Goal: Transaction & Acquisition: Obtain resource

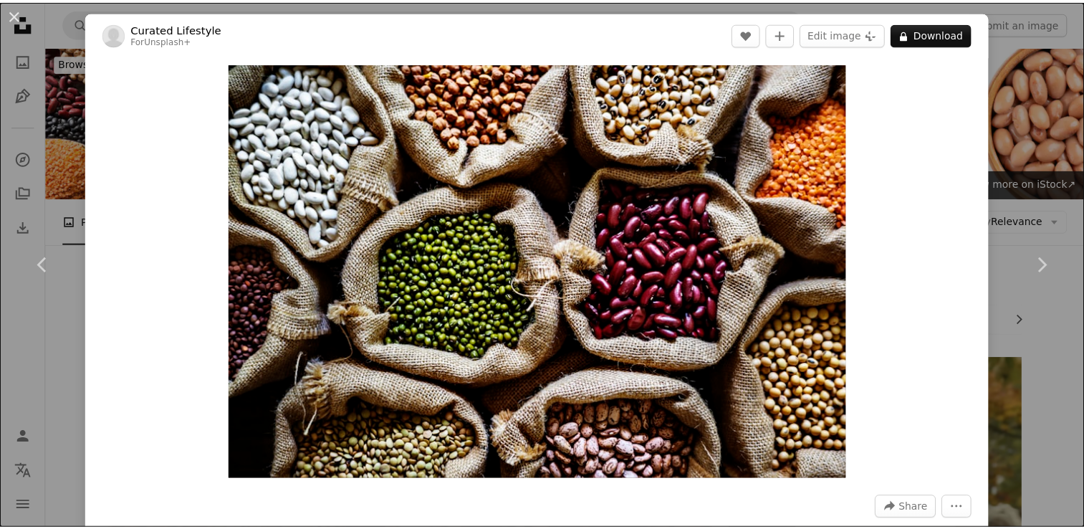
scroll to position [327, 0]
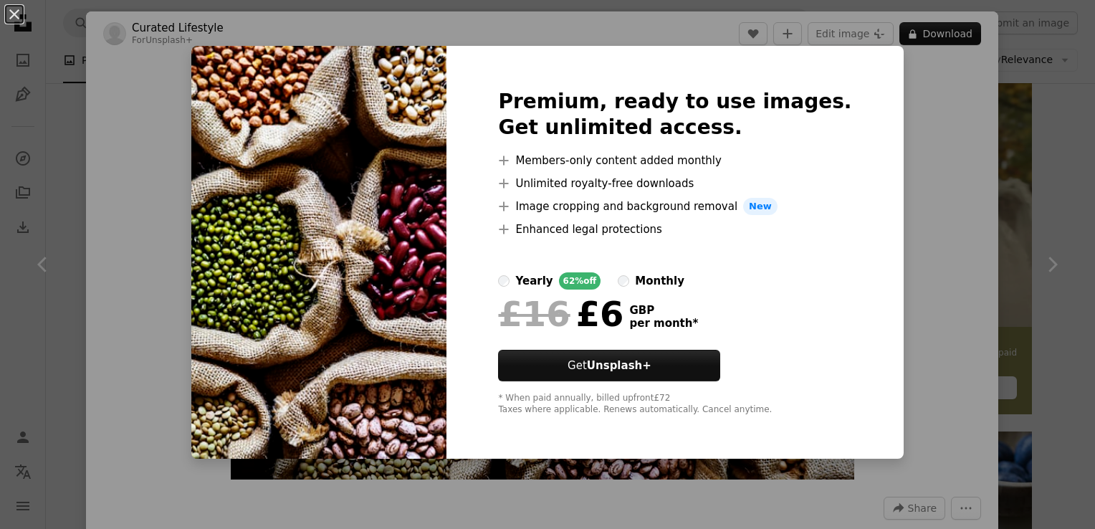
click at [821, 283] on div "Premium, ready to use images. Get unlimited access. A plus sign Members-only co…" at bounding box center [674, 252] width 456 height 413
click at [893, 210] on div "An X shape Premium, ready to use images. Get unlimited access. A plus sign Memb…" at bounding box center [547, 264] width 1095 height 529
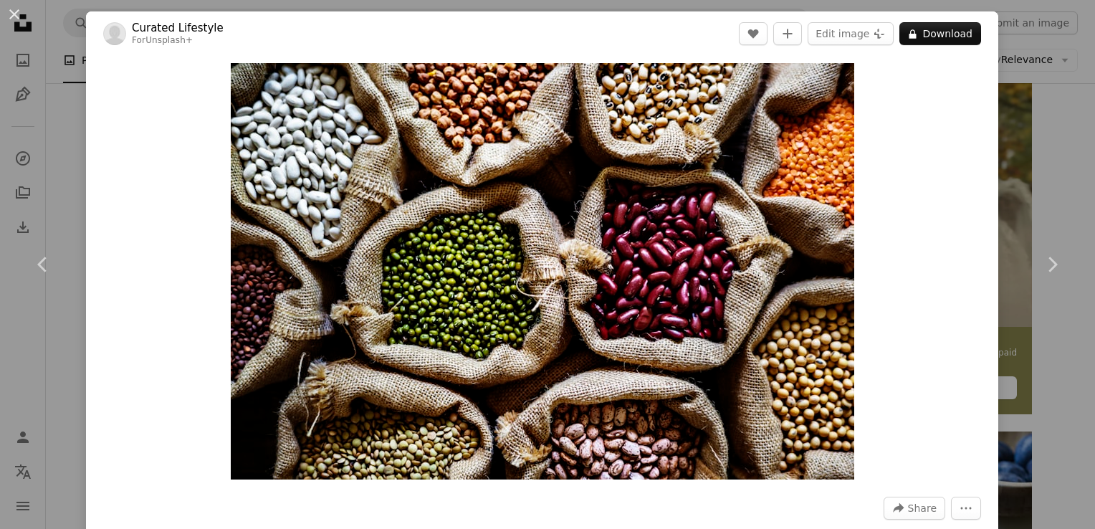
click at [1048, 191] on div "An X shape Chevron left Chevron right Curated Lifestyle For Unsplash+ A heart A…" at bounding box center [547, 264] width 1095 height 529
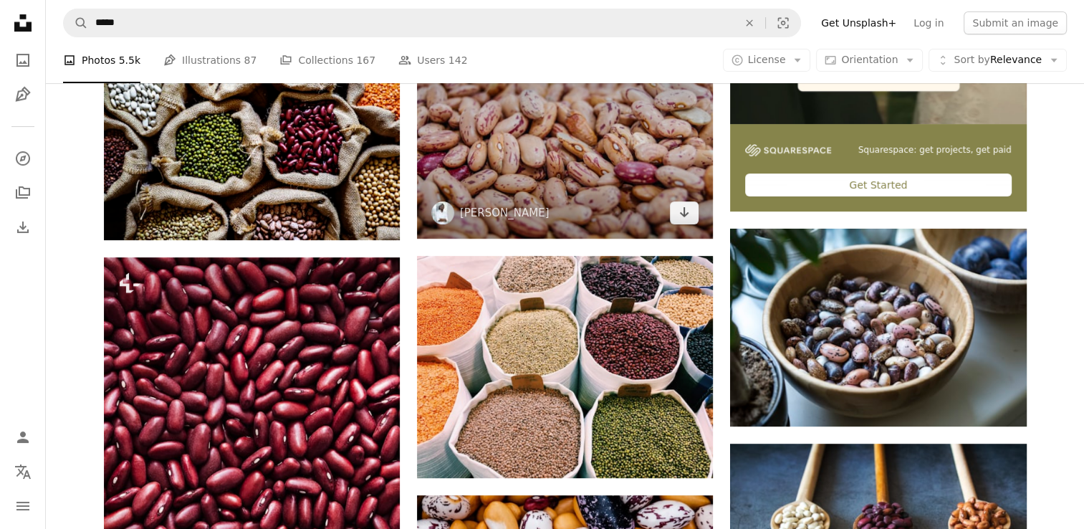
scroll to position [531, 0]
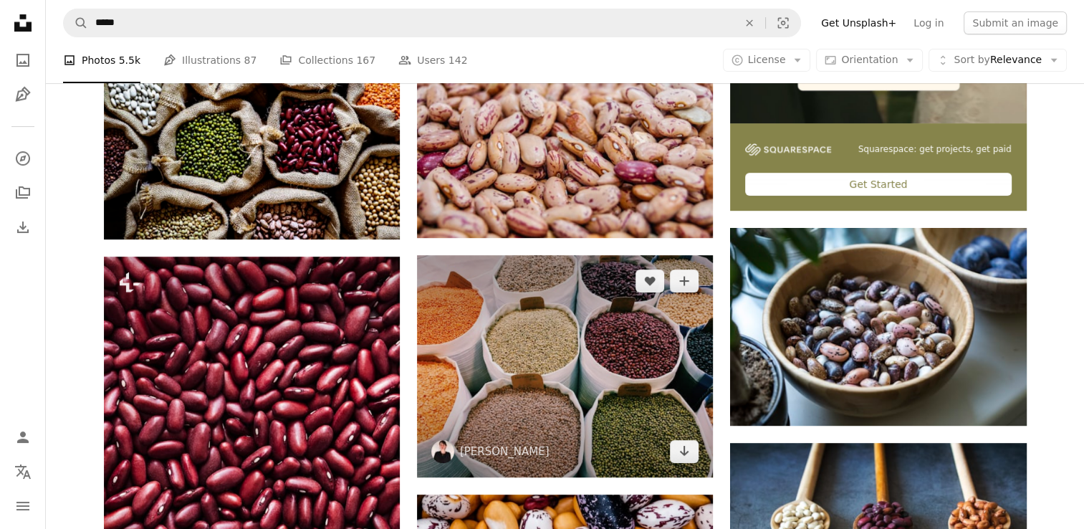
click at [587, 344] on img at bounding box center [565, 366] width 296 height 222
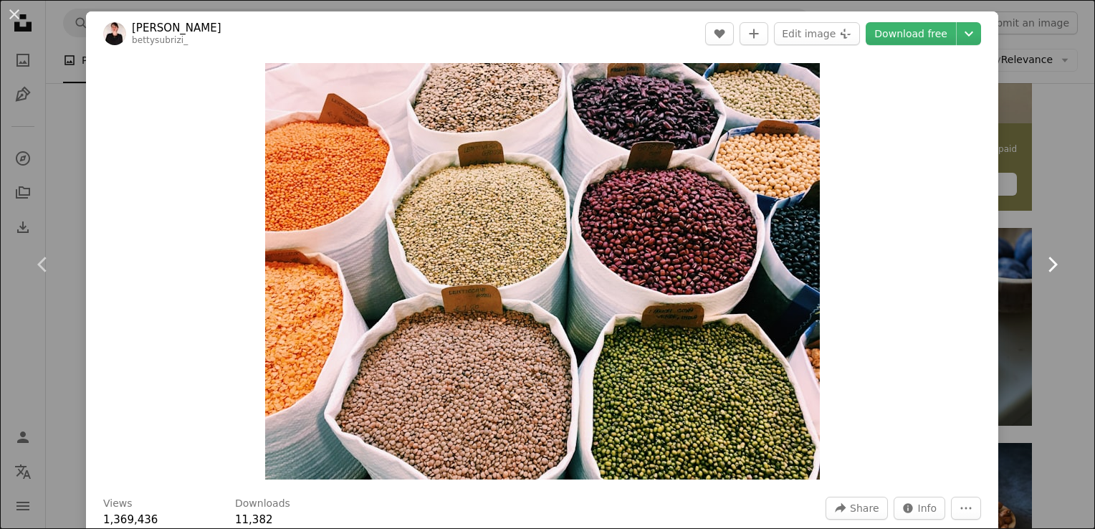
click at [1038, 215] on link "Chevron right" at bounding box center [1052, 265] width 86 height 138
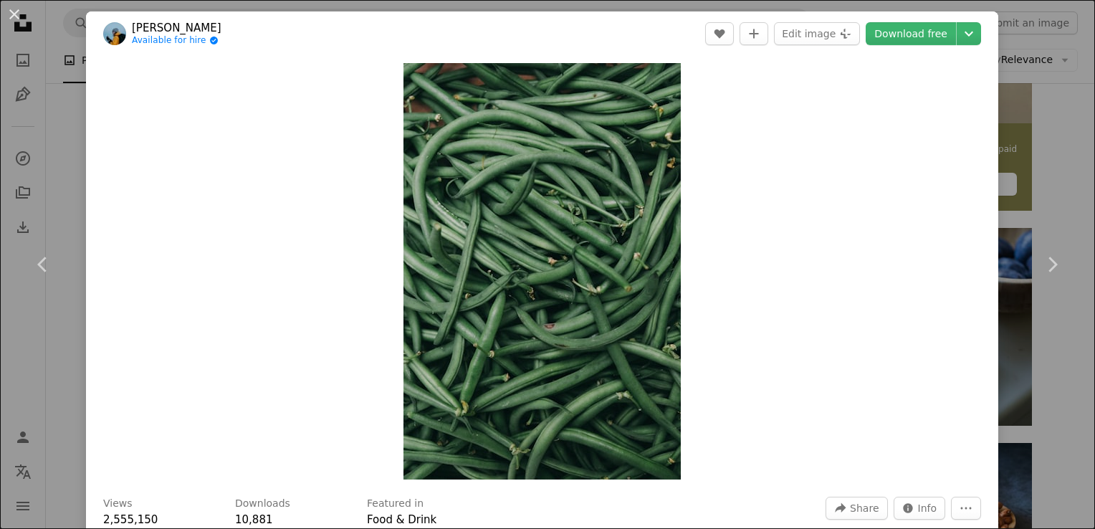
click at [1064, 102] on div "An X shape Chevron left Chevron right Matilda bellman Available for hire A chec…" at bounding box center [547, 264] width 1095 height 529
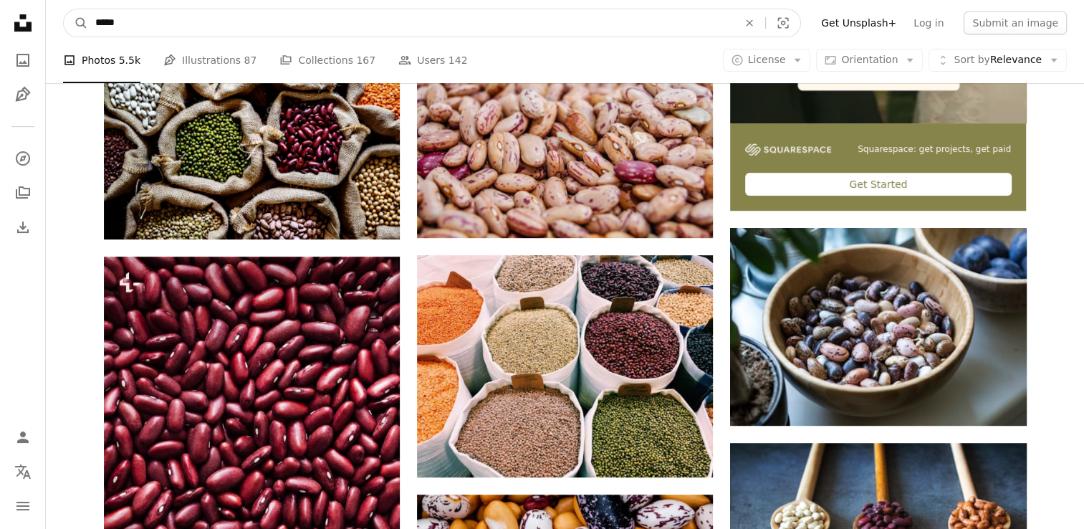
click at [201, 24] on input "*****" at bounding box center [411, 22] width 646 height 27
type input "*"
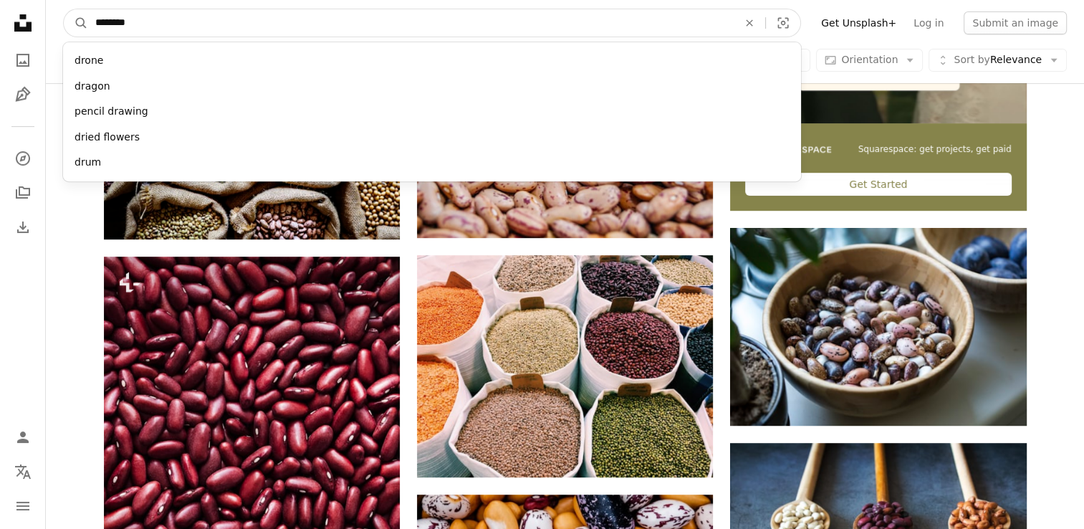
type input "*********"
click button "A magnifying glass" at bounding box center [76, 22] width 24 height 27
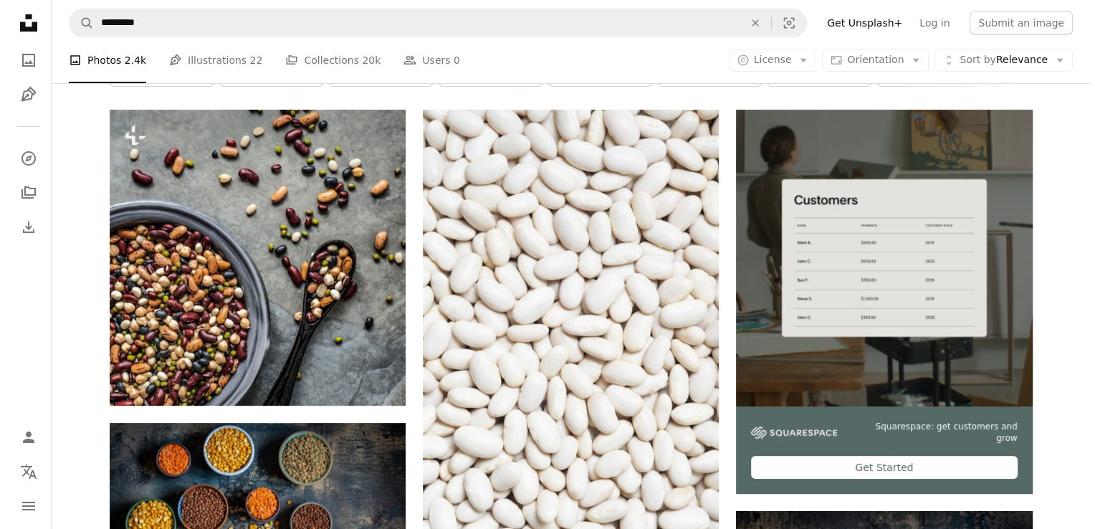
scroll to position [249, 0]
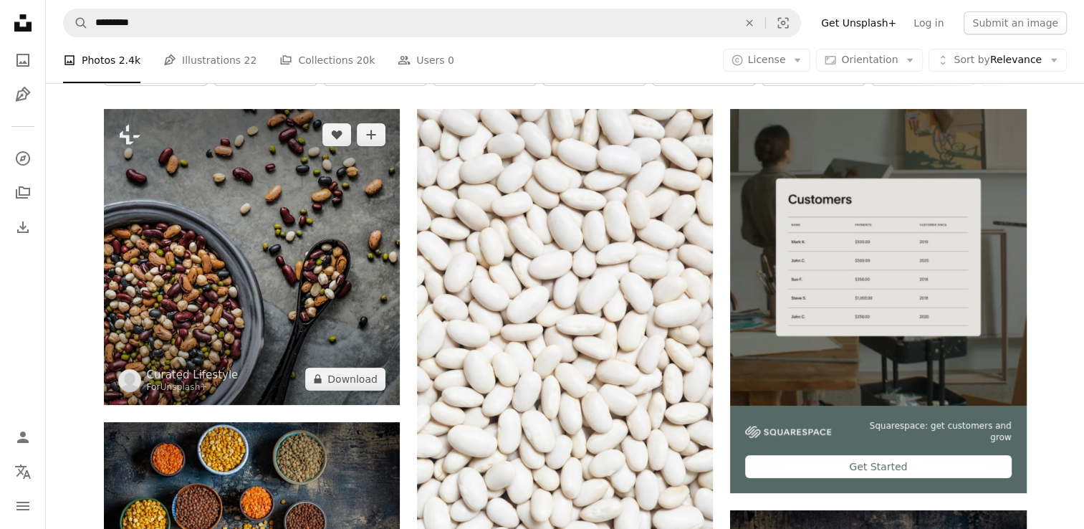
click at [303, 285] on img at bounding box center [252, 257] width 296 height 296
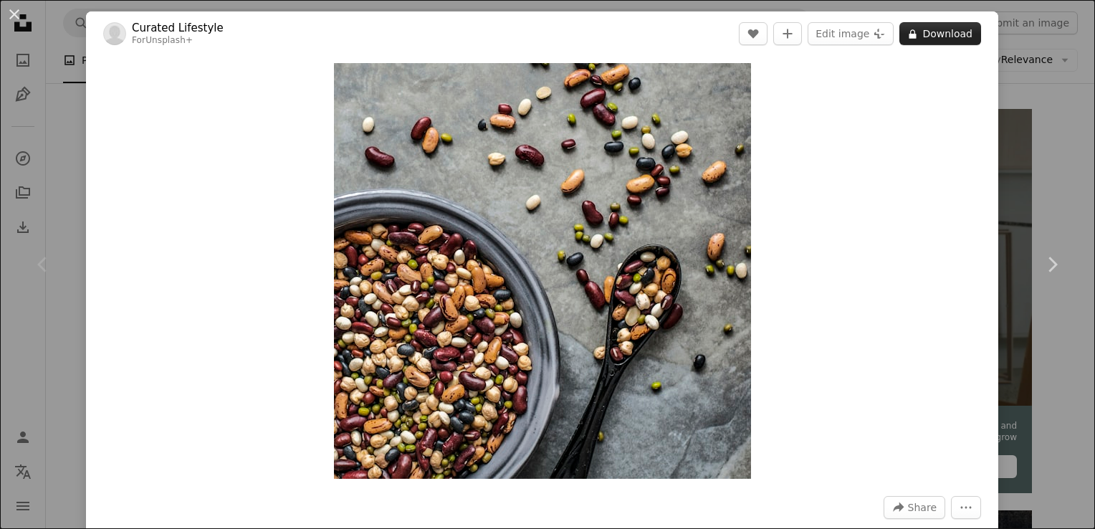
click at [907, 32] on icon "A lock" at bounding box center [912, 34] width 11 height 11
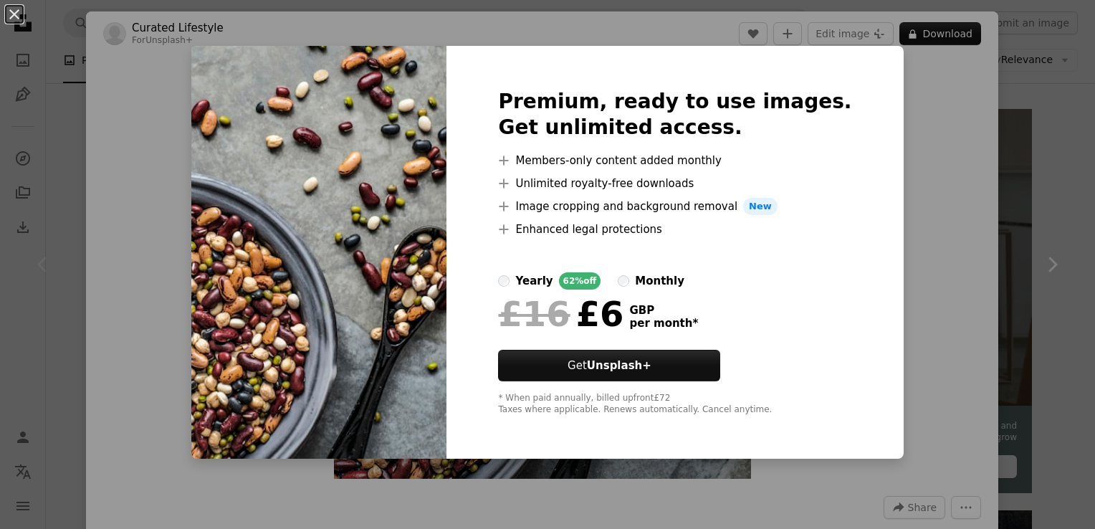
click at [861, 247] on div "Premium, ready to use images. Get unlimited access. A plus sign Members-only co…" at bounding box center [674, 252] width 456 height 413
click at [927, 208] on div "An X shape Premium, ready to use images. Get unlimited access. A plus sign Memb…" at bounding box center [547, 264] width 1095 height 529
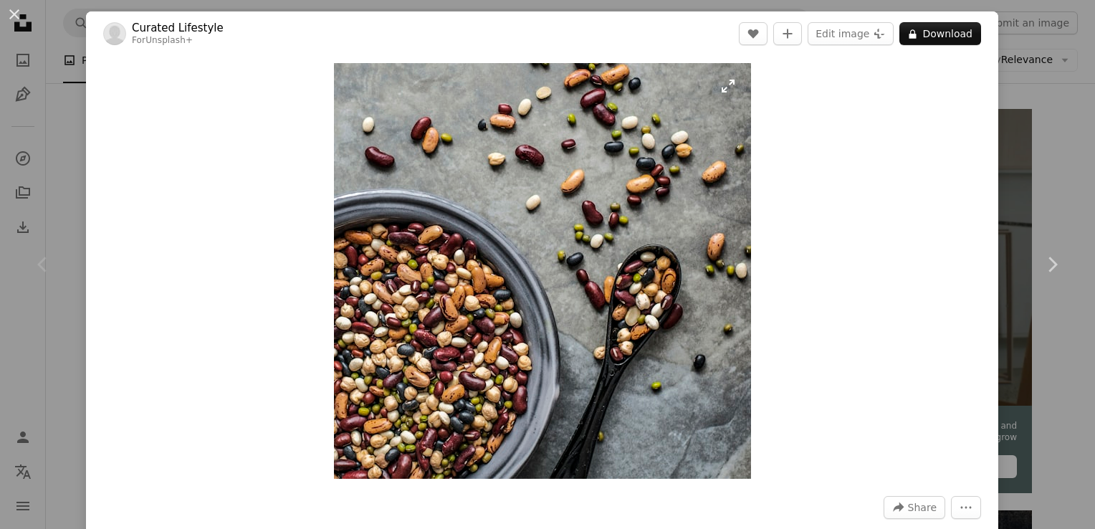
click at [731, 92] on img "Zoom in on this image" at bounding box center [542, 271] width 417 height 416
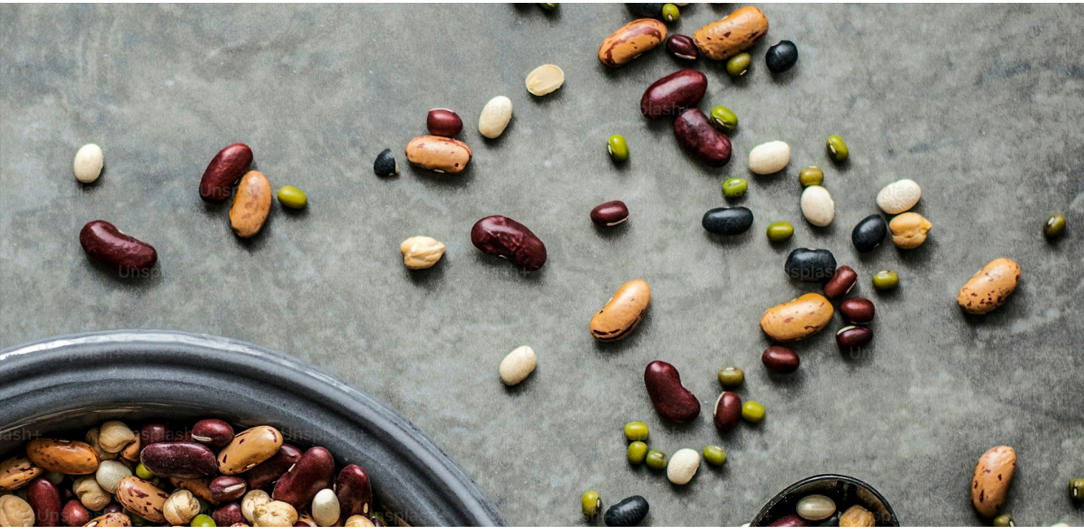
scroll to position [272, 0]
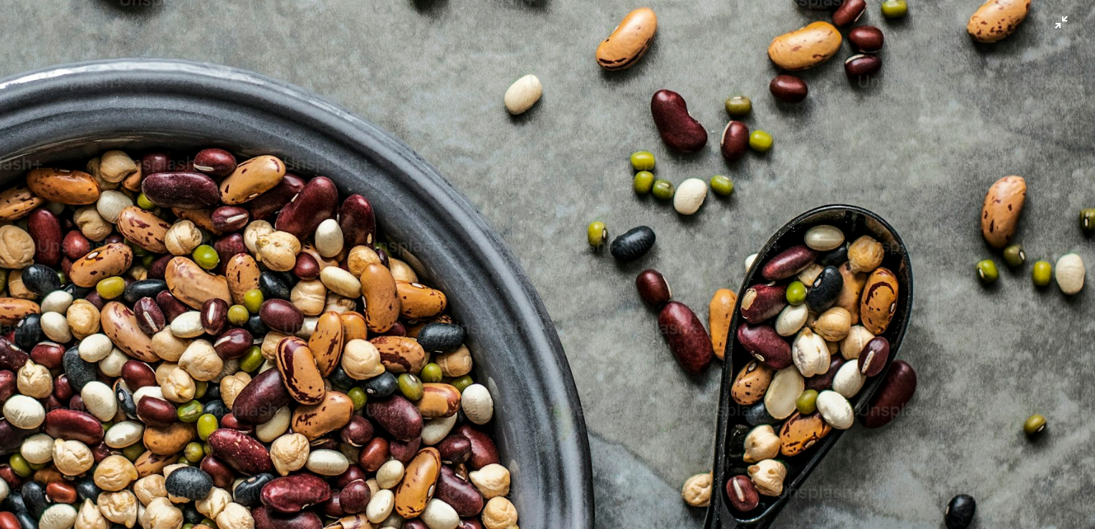
click at [731, 92] on img "Zoom out on this image" at bounding box center [547, 275] width 1096 height 1094
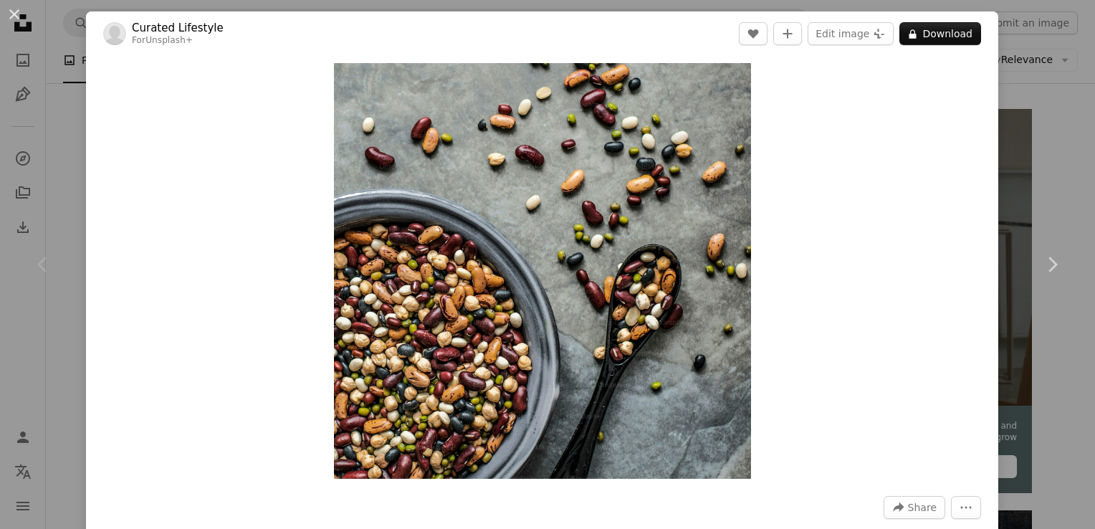
click at [869, 469] on div "Zoom in" at bounding box center [542, 271] width 912 height 430
click at [903, 520] on div at bounding box center [542, 530] width 878 height 23
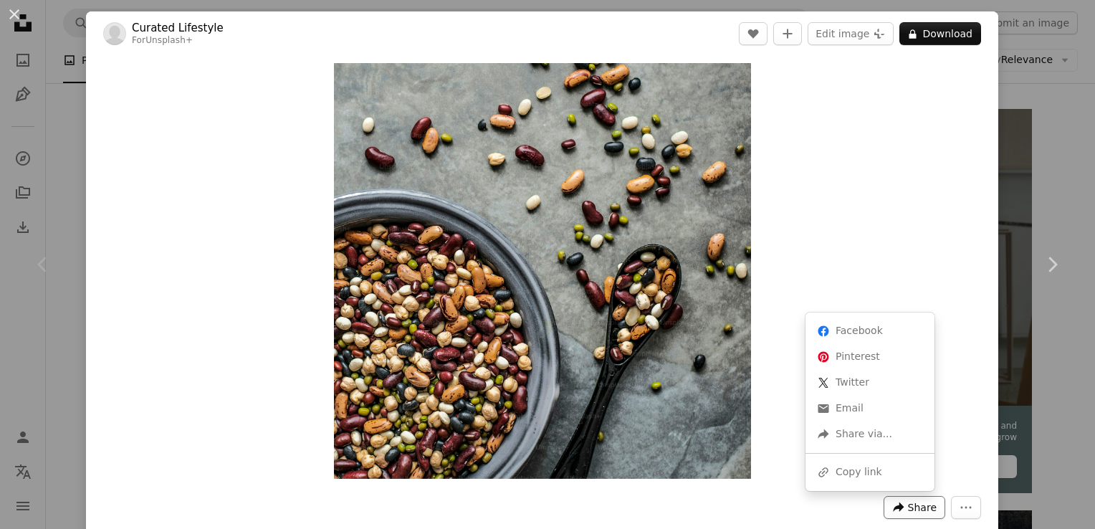
click at [908, 511] on span "Share" at bounding box center [922, 507] width 29 height 21
click at [874, 462] on div "A URL sharing icon (chains) Copy link" at bounding box center [870, 472] width 118 height 26
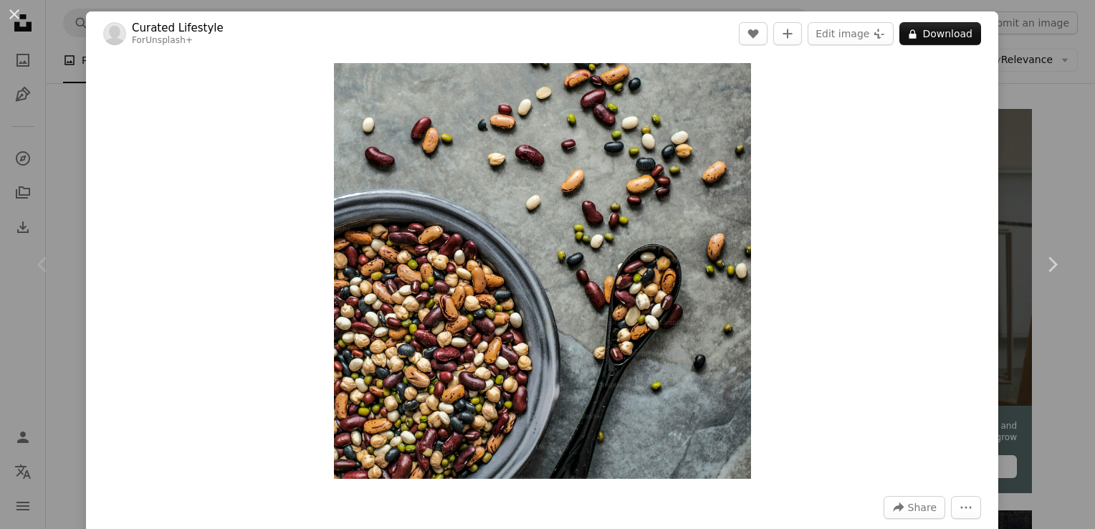
click at [1032, 113] on div "An X shape Chevron left Chevron right Curated Lifestyle For Unsplash+ A heart A…" at bounding box center [547, 264] width 1095 height 529
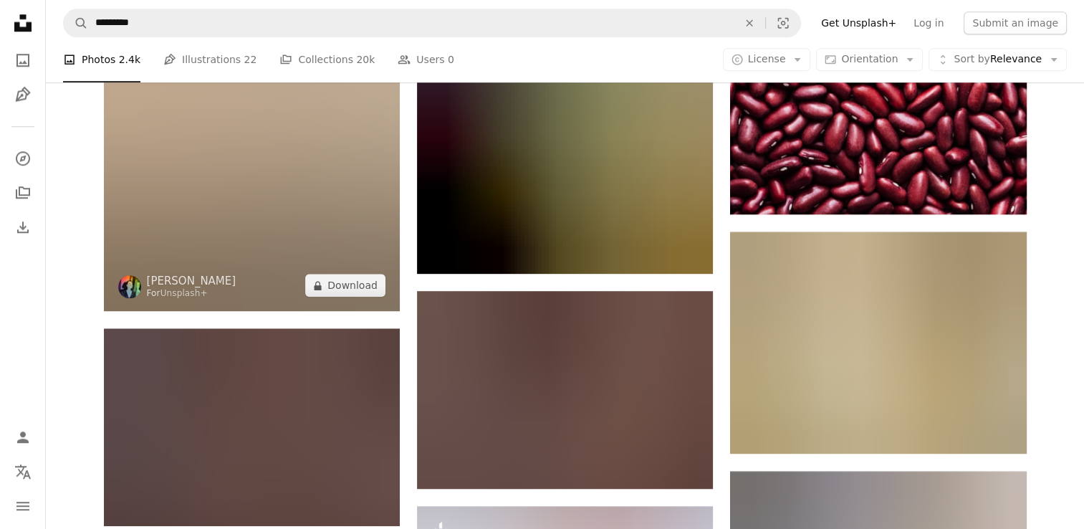
scroll to position [1341, 0]
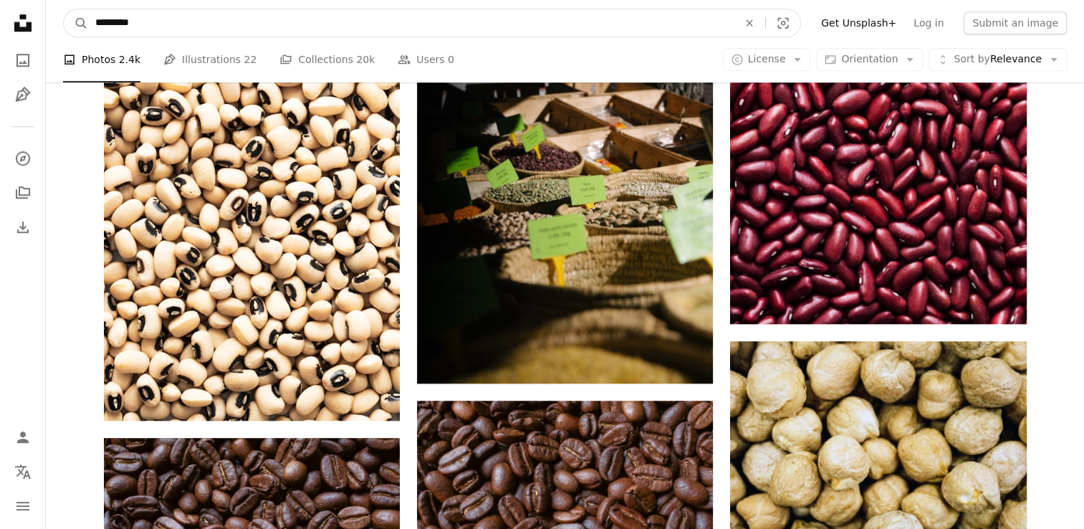
click at [186, 35] on input "*********" at bounding box center [411, 22] width 646 height 27
type input "**********"
click at [64, 9] on button "A magnifying glass" at bounding box center [76, 22] width 24 height 27
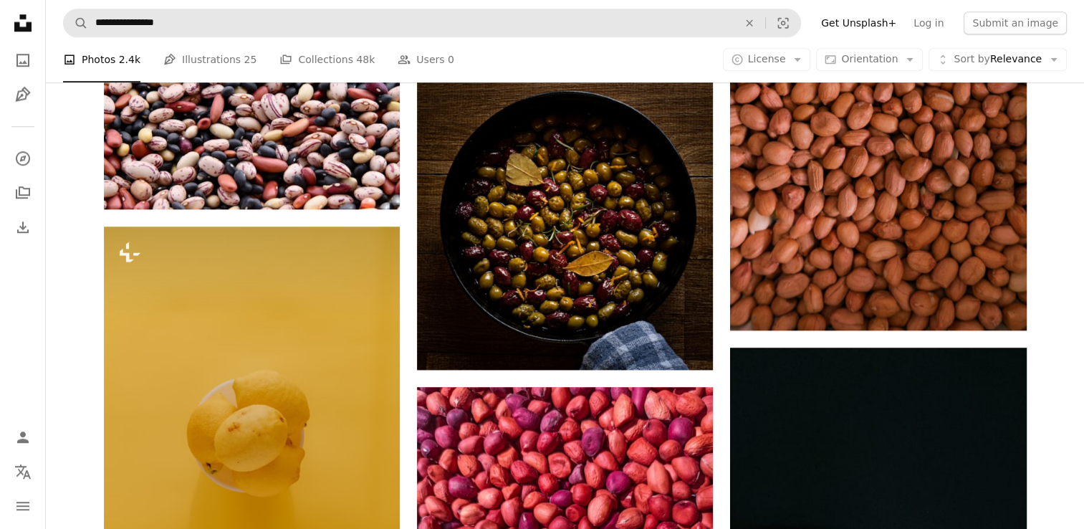
scroll to position [1307, 0]
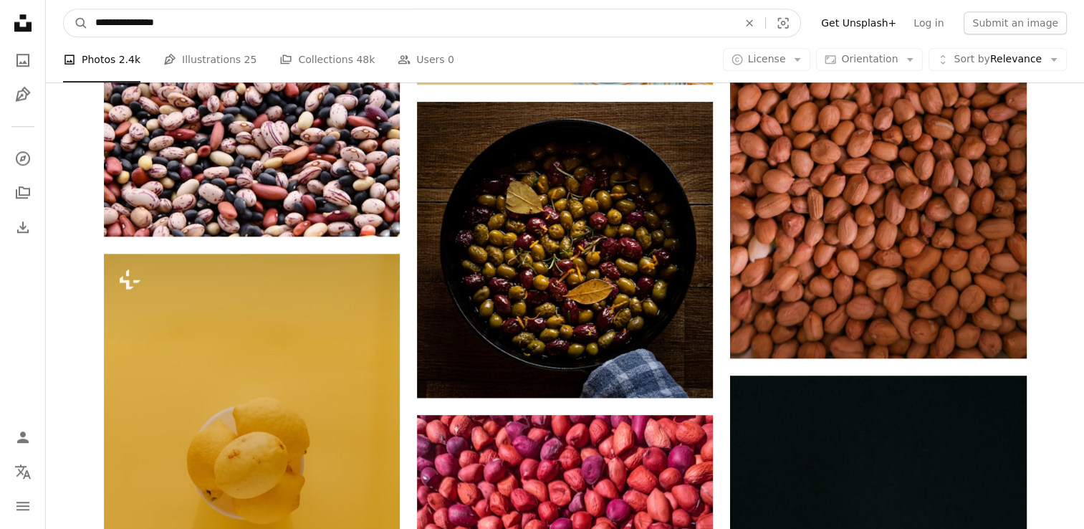
click at [97, 18] on input "**********" at bounding box center [411, 22] width 646 height 27
type input "**********"
click button "A magnifying glass" at bounding box center [76, 22] width 24 height 27
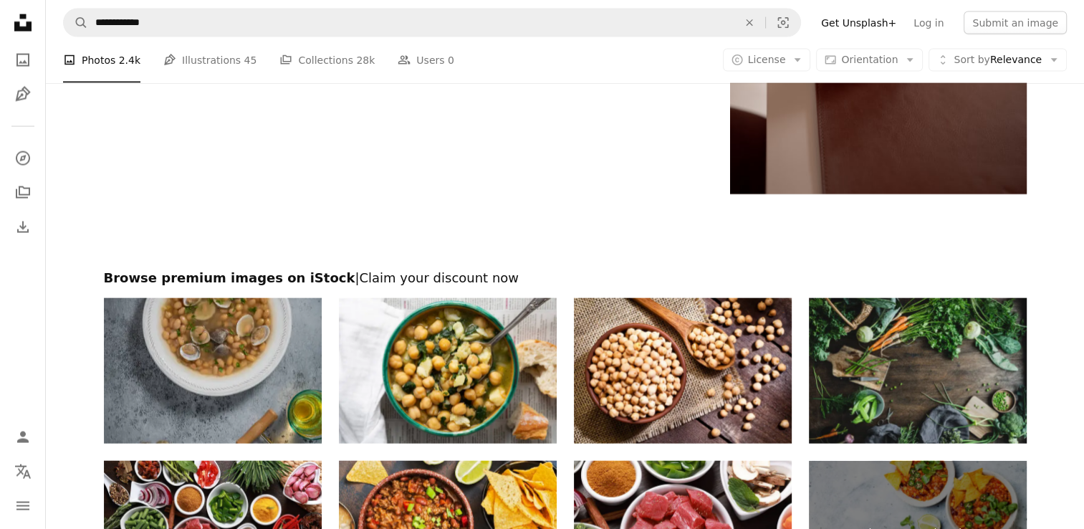
scroll to position [3194, 0]
